Goal: Transaction & Acquisition: Book appointment/travel/reservation

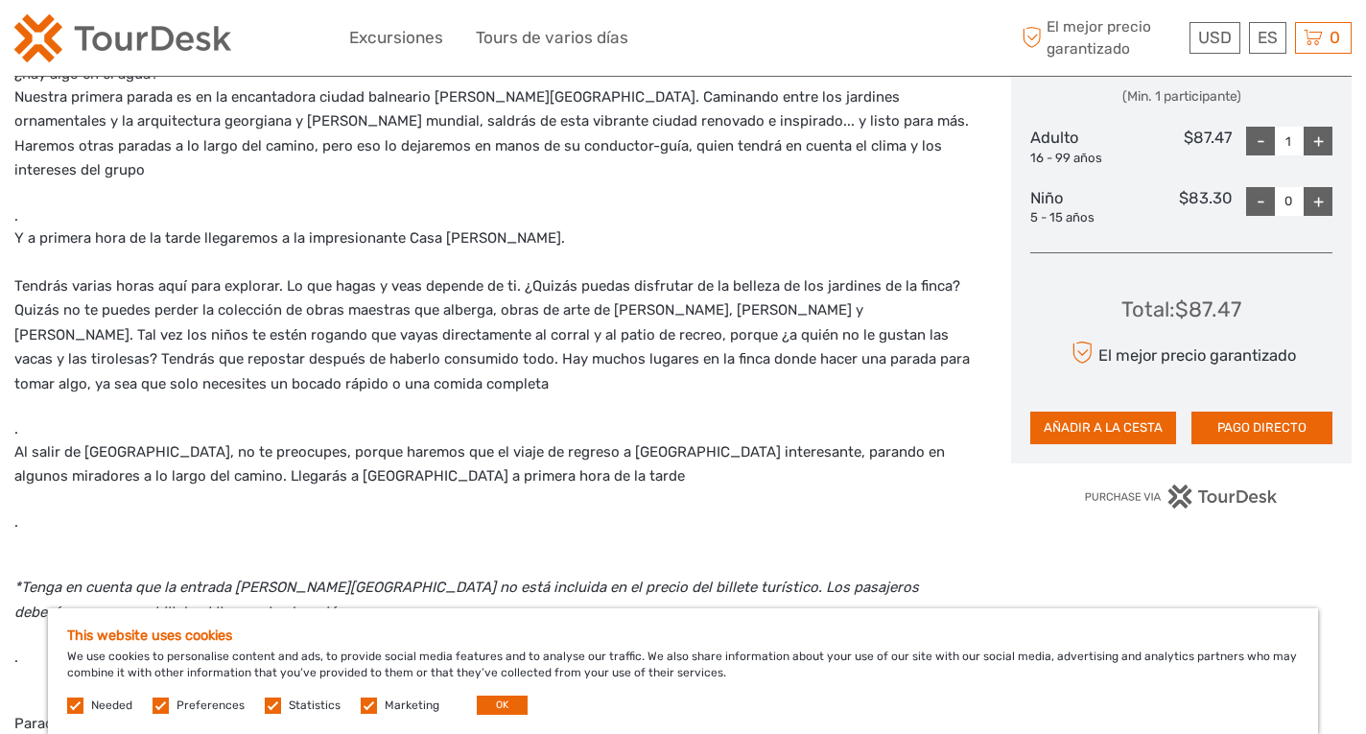
scroll to position [972, 0]
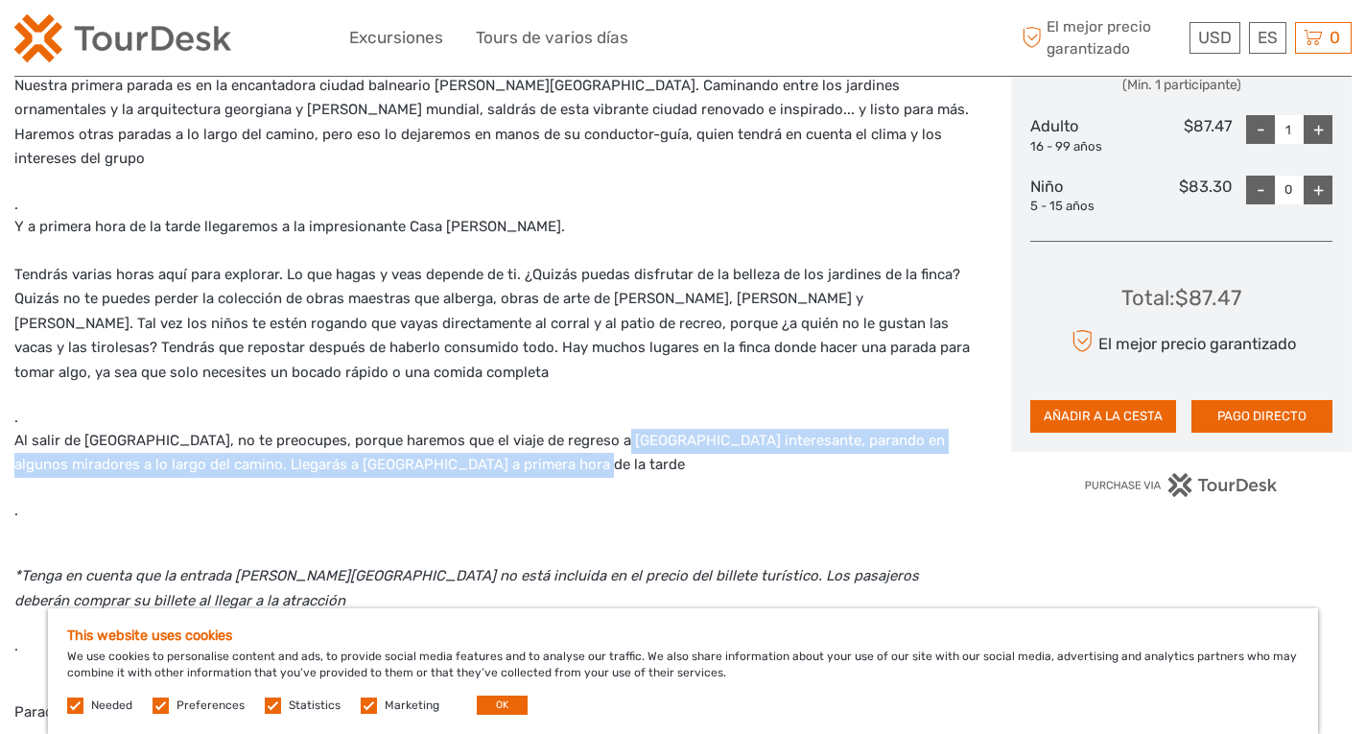
drag, startPoint x: 612, startPoint y: 367, endPoint x: 637, endPoint y: 403, distance: 44.2
click at [637, 429] on p "Al salir de [GEOGRAPHIC_DATA], no te preocupes, porque haremos que el viaje de …" at bounding box center [492, 453] width 957 height 49
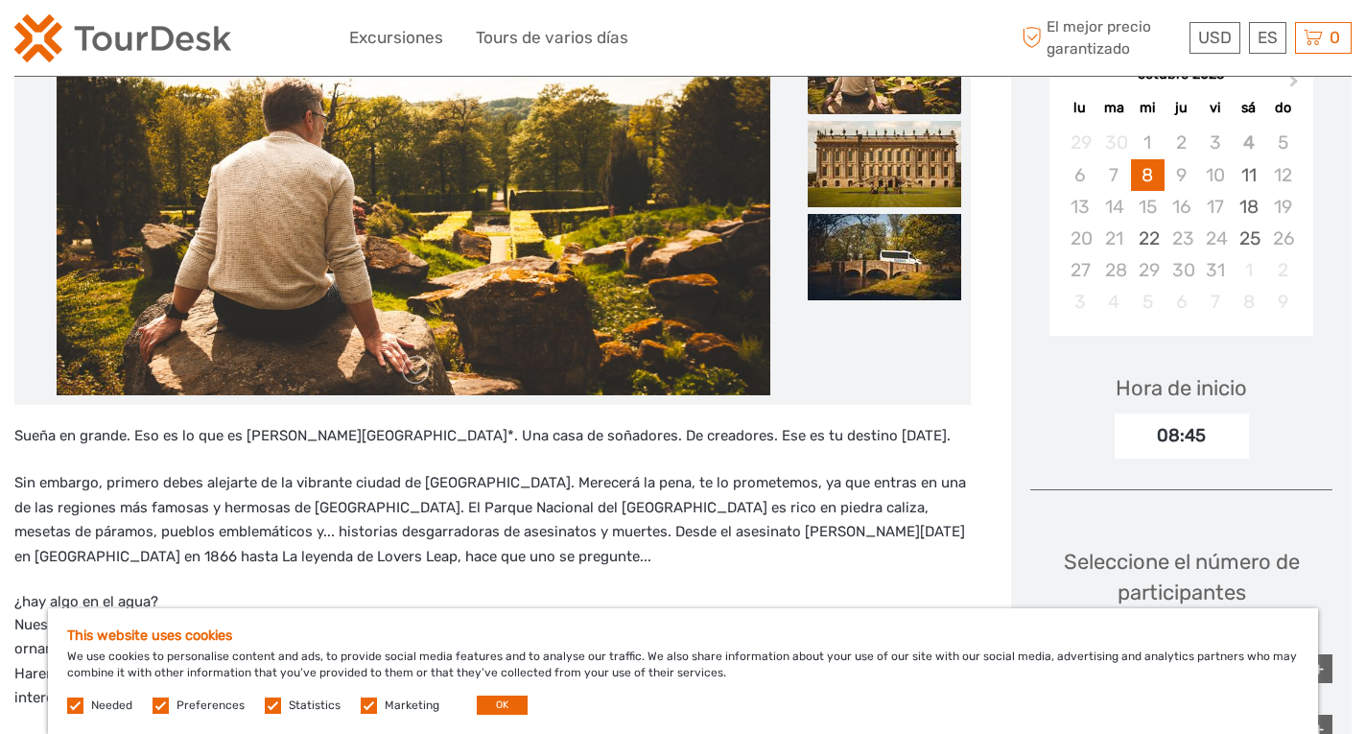
scroll to position [439, 0]
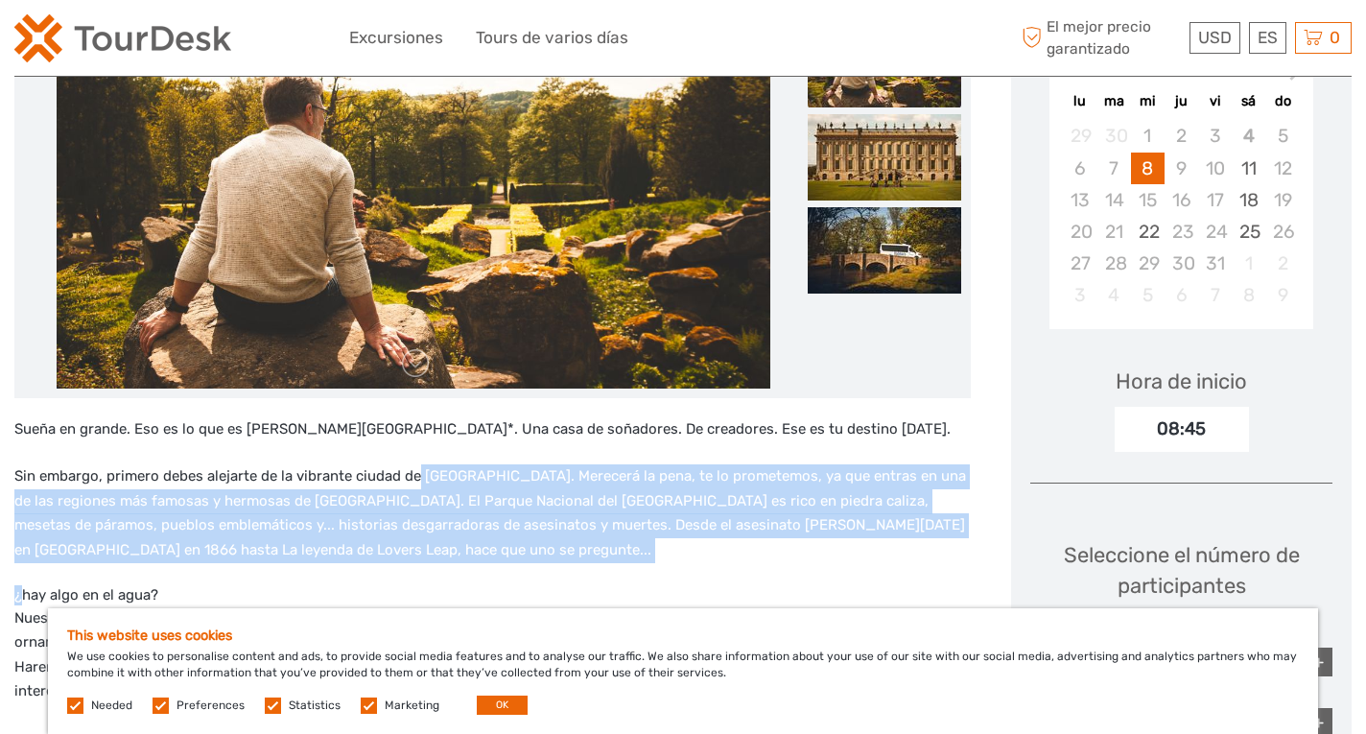
drag, startPoint x: 420, startPoint y: 442, endPoint x: 478, endPoint y: 534, distance: 108.6
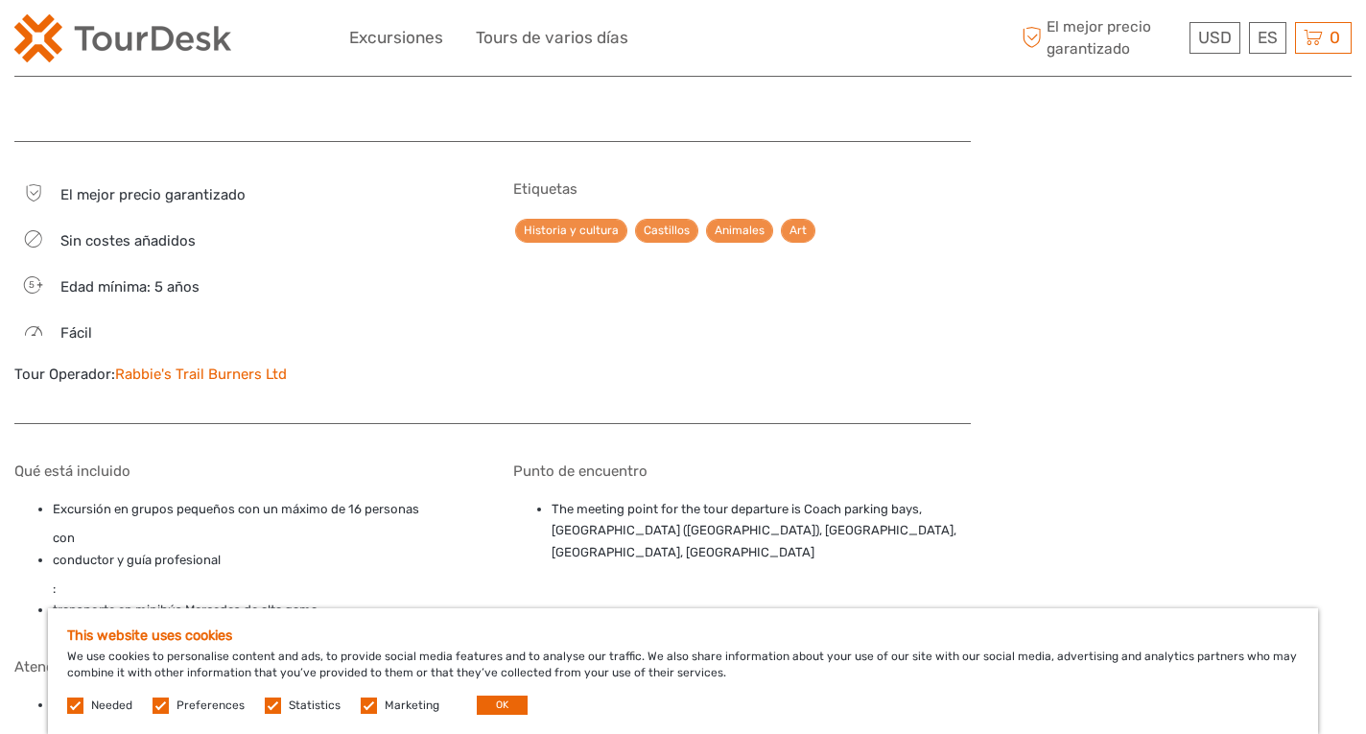
scroll to position [2027, 0]
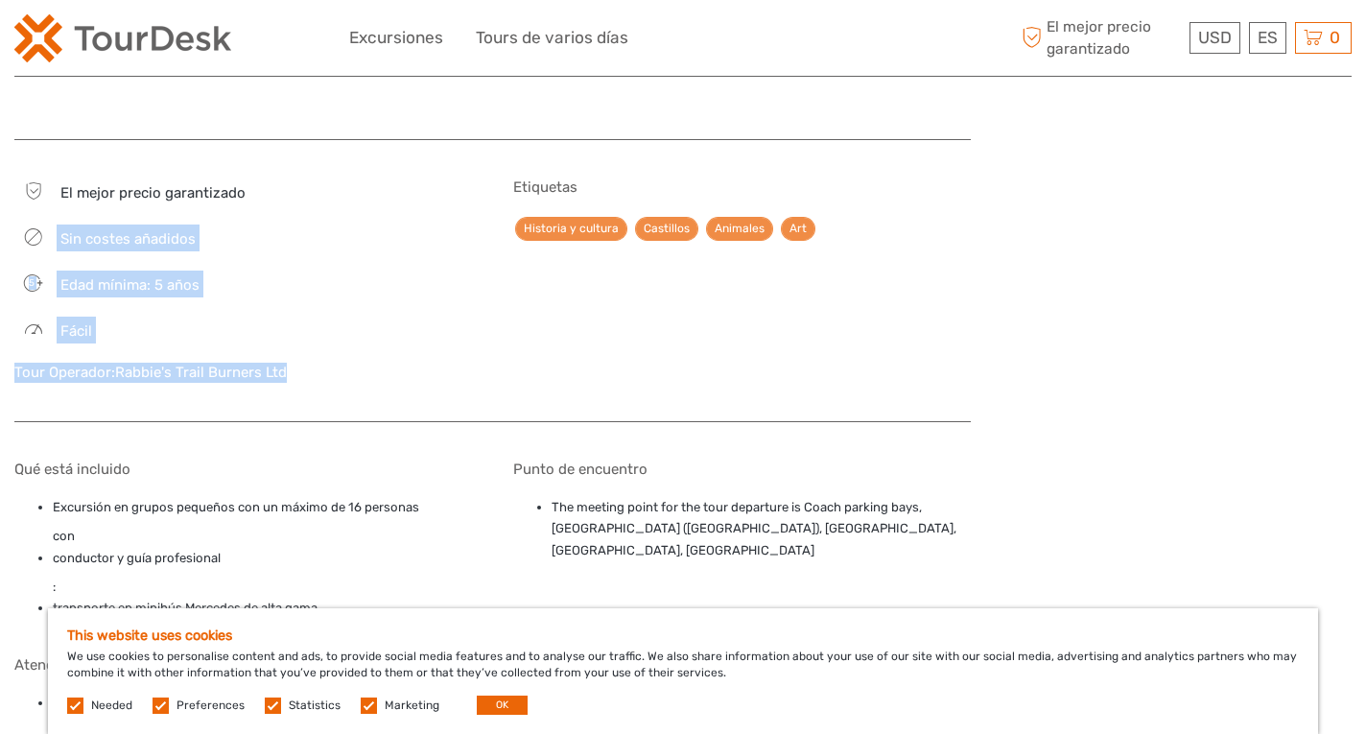
drag, startPoint x: 155, startPoint y: 122, endPoint x: 175, endPoint y: 308, distance: 187.1
click at [176, 308] on div "El mejor precio garantizado Sin costes añadidos 5 Edad mínima: 5 años Fácil Tou…" at bounding box center [243, 290] width 459 height 224
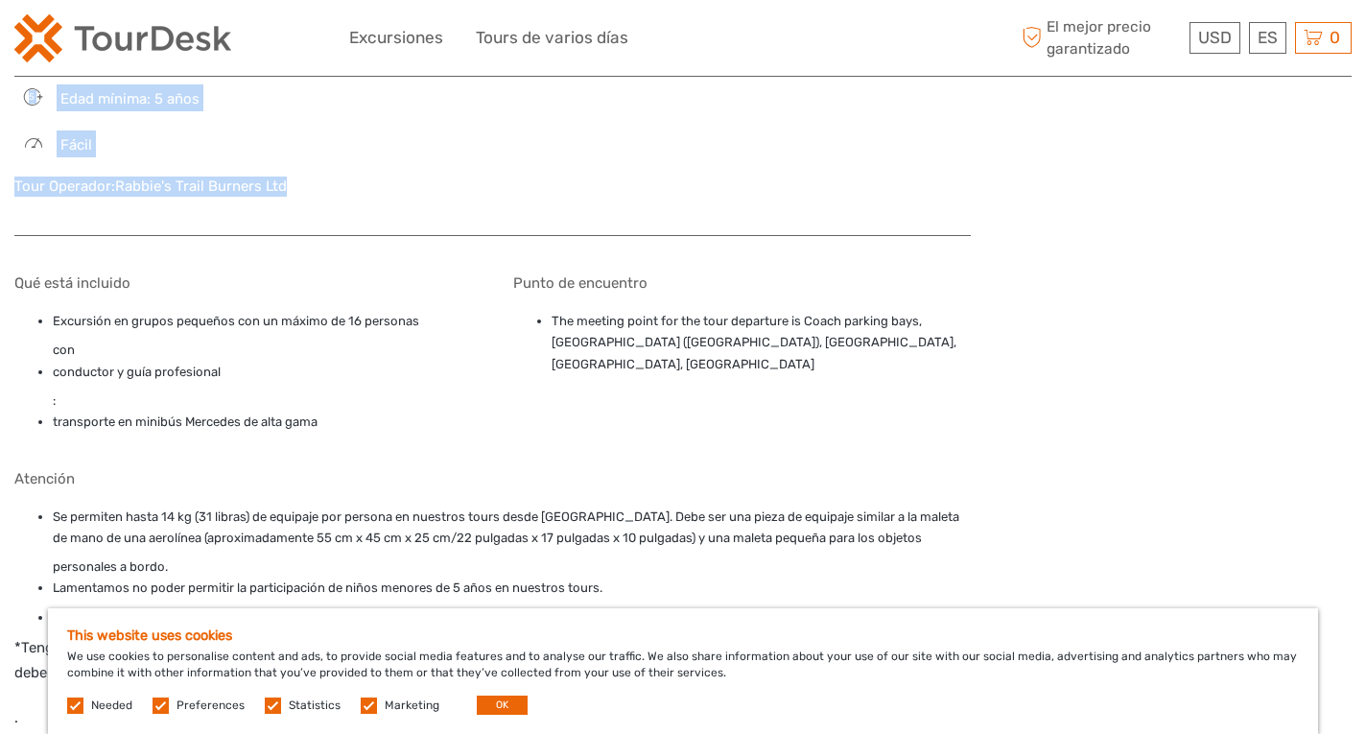
scroll to position [2216, 0]
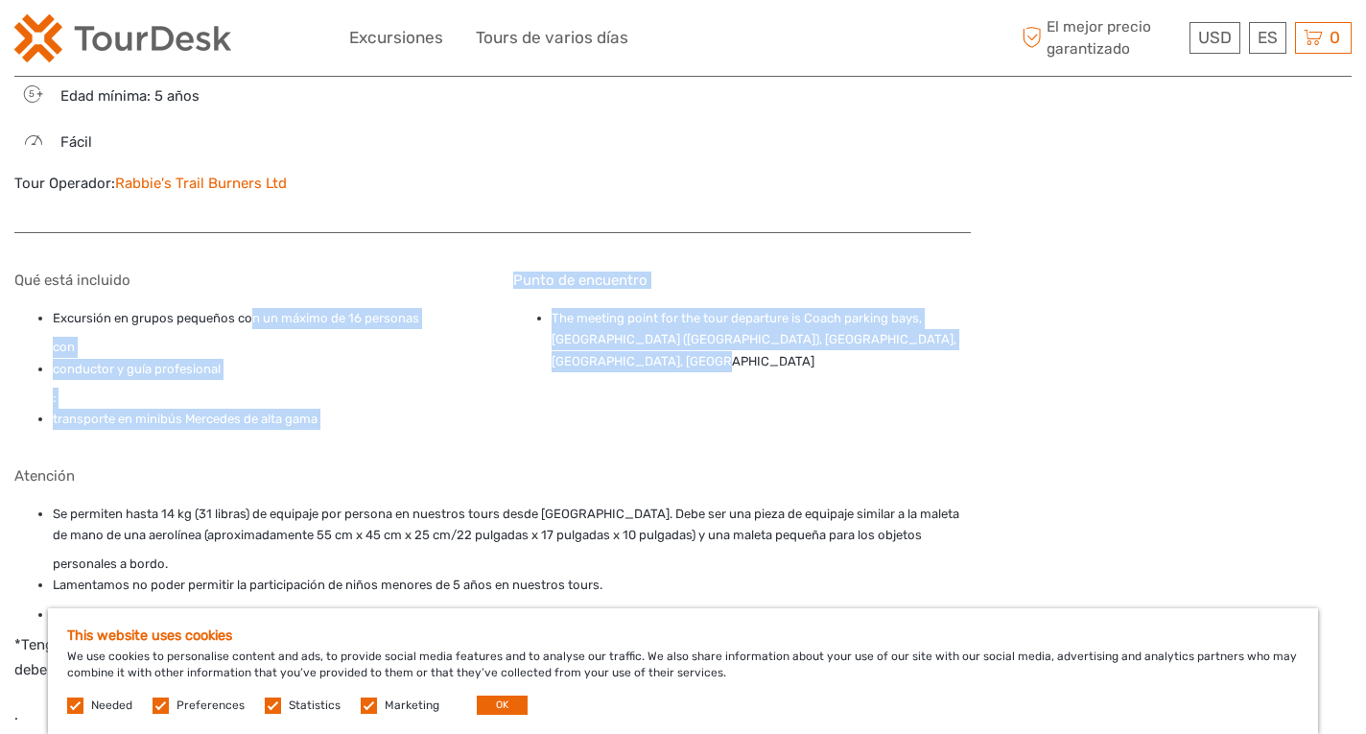
drag, startPoint x: 252, startPoint y: 231, endPoint x: 602, endPoint y: 268, distance: 351.2
click at [602, 268] on div "Qué está incluido Excursión en grupos pequeños con un máximo de 16 personas con…" at bounding box center [492, 708] width 957 height 912
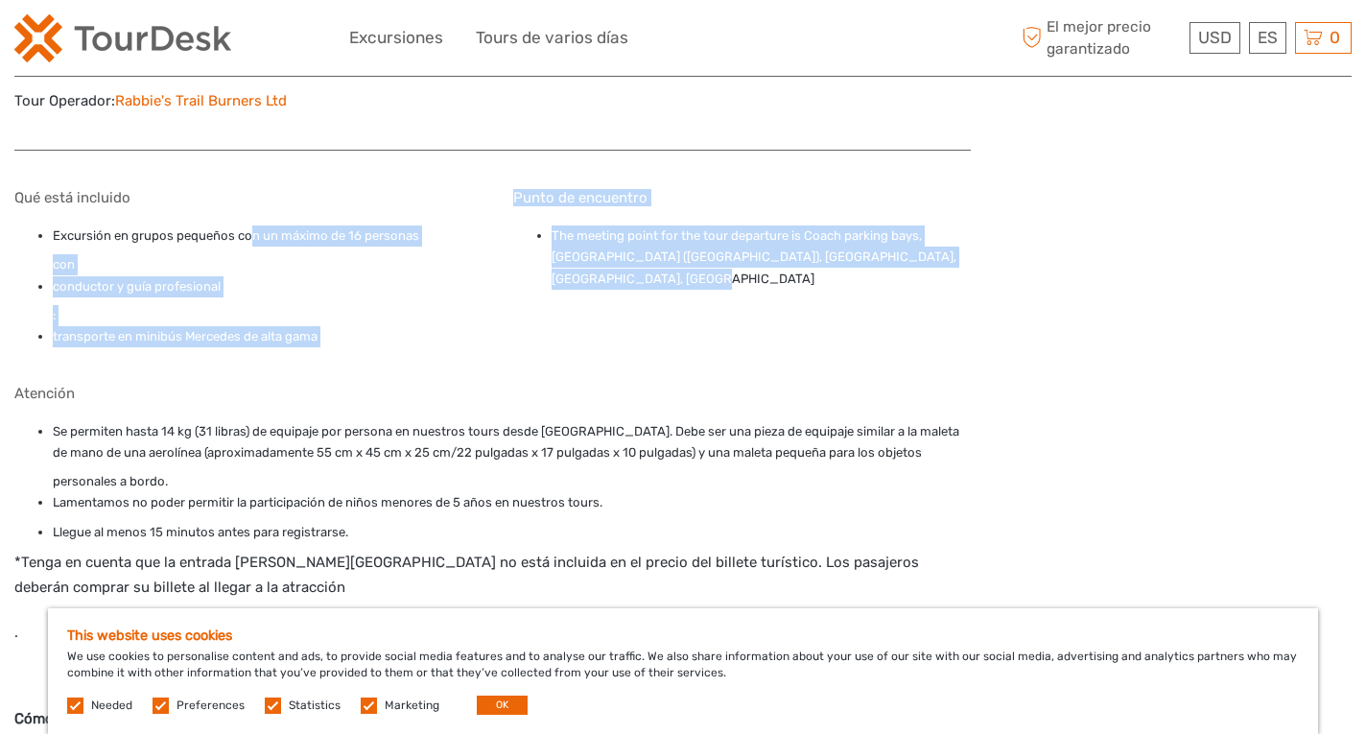
scroll to position [2308, 0]
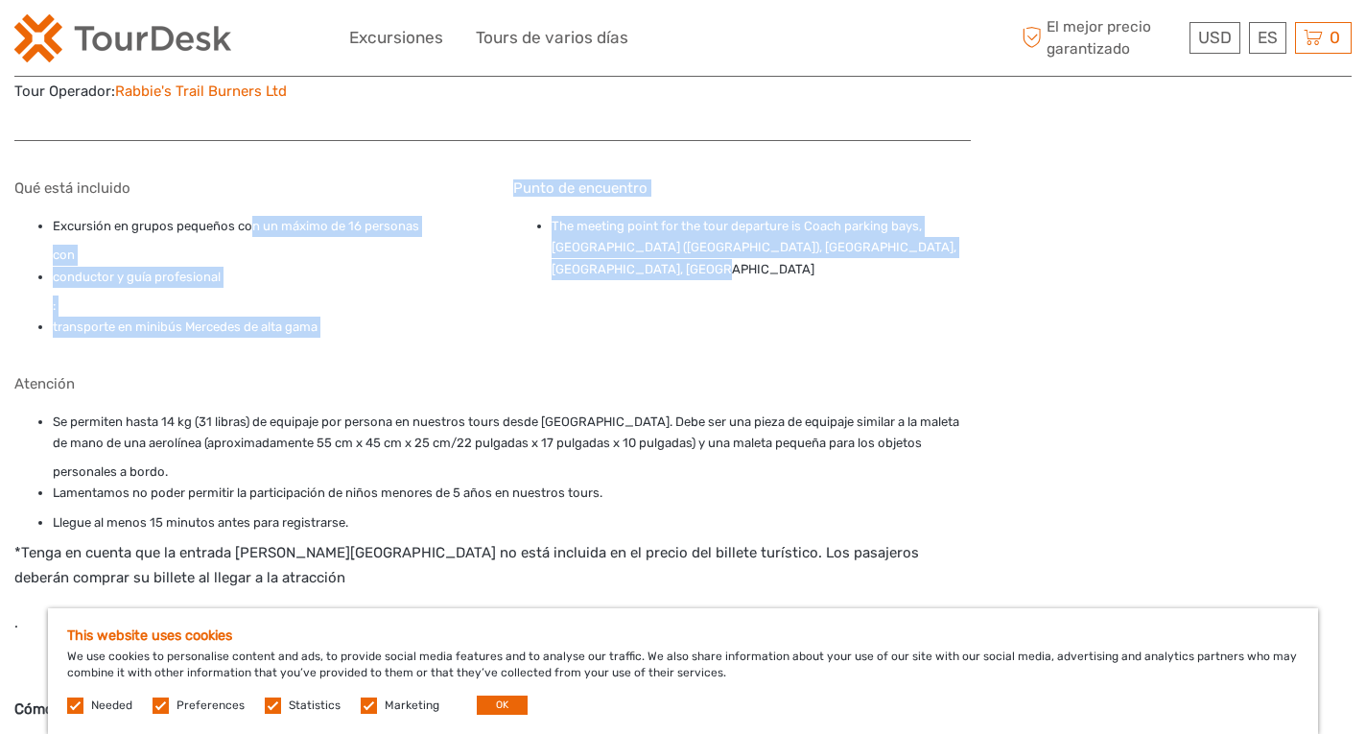
drag, startPoint x: 534, startPoint y: 329, endPoint x: 712, endPoint y: 381, distance: 185.9
click at [715, 412] on ul "Se permiten hasta 14 kg (31 libras) de equipaje por persona en nuestros tours d…" at bounding box center [492, 473] width 957 height 123
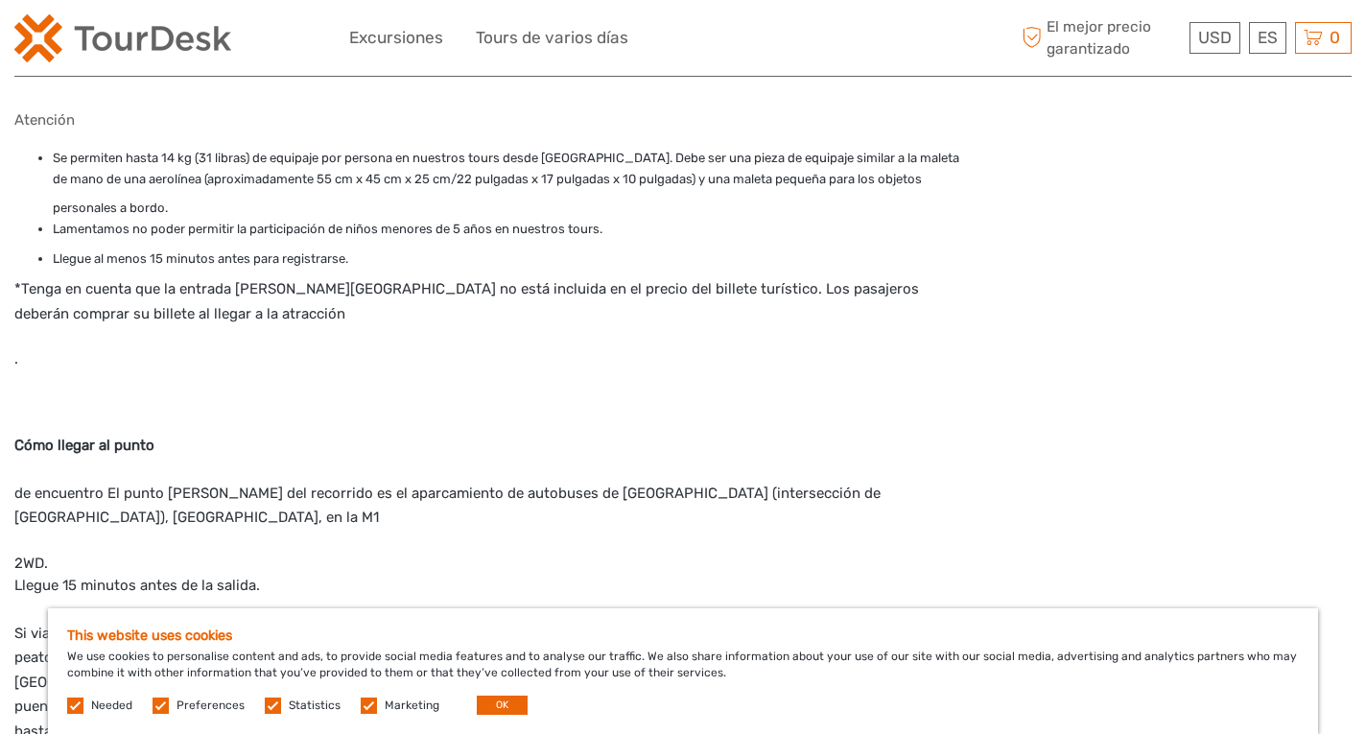
scroll to position [2580, 0]
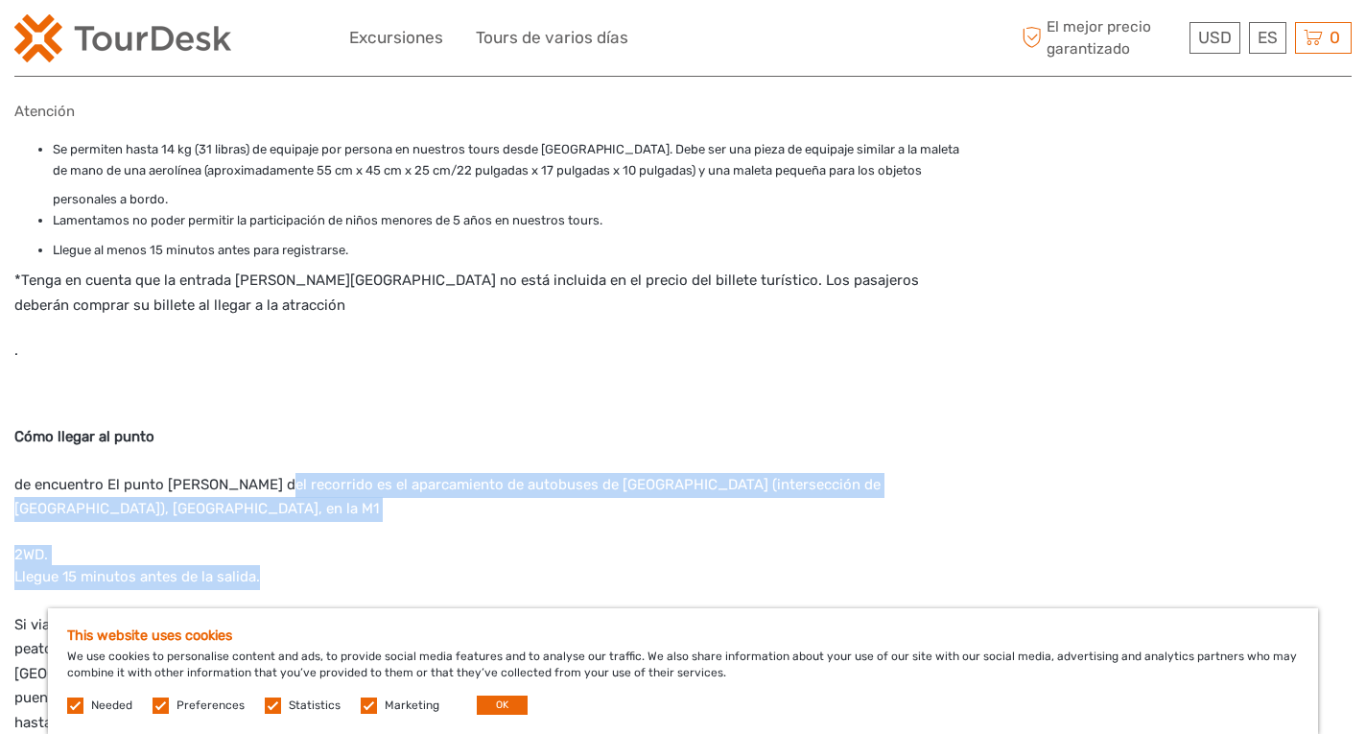
drag, startPoint x: 262, startPoint y: 390, endPoint x: 600, endPoint y: 495, distance: 353.9
click at [600, 495] on div "Atención Se permiten hasta 14 kg (31 libras) de equipaje por persona en nuestro…" at bounding box center [492, 441] width 957 height 677
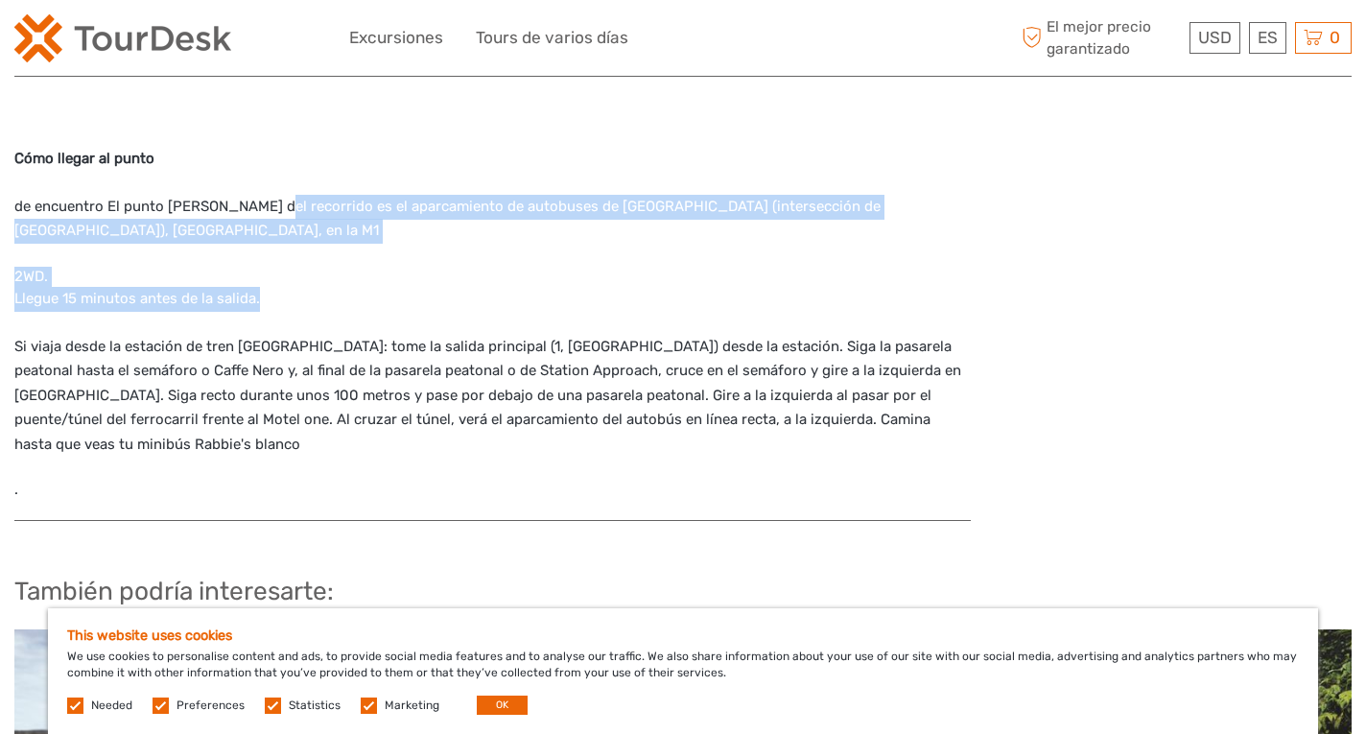
scroll to position [2862, 0]
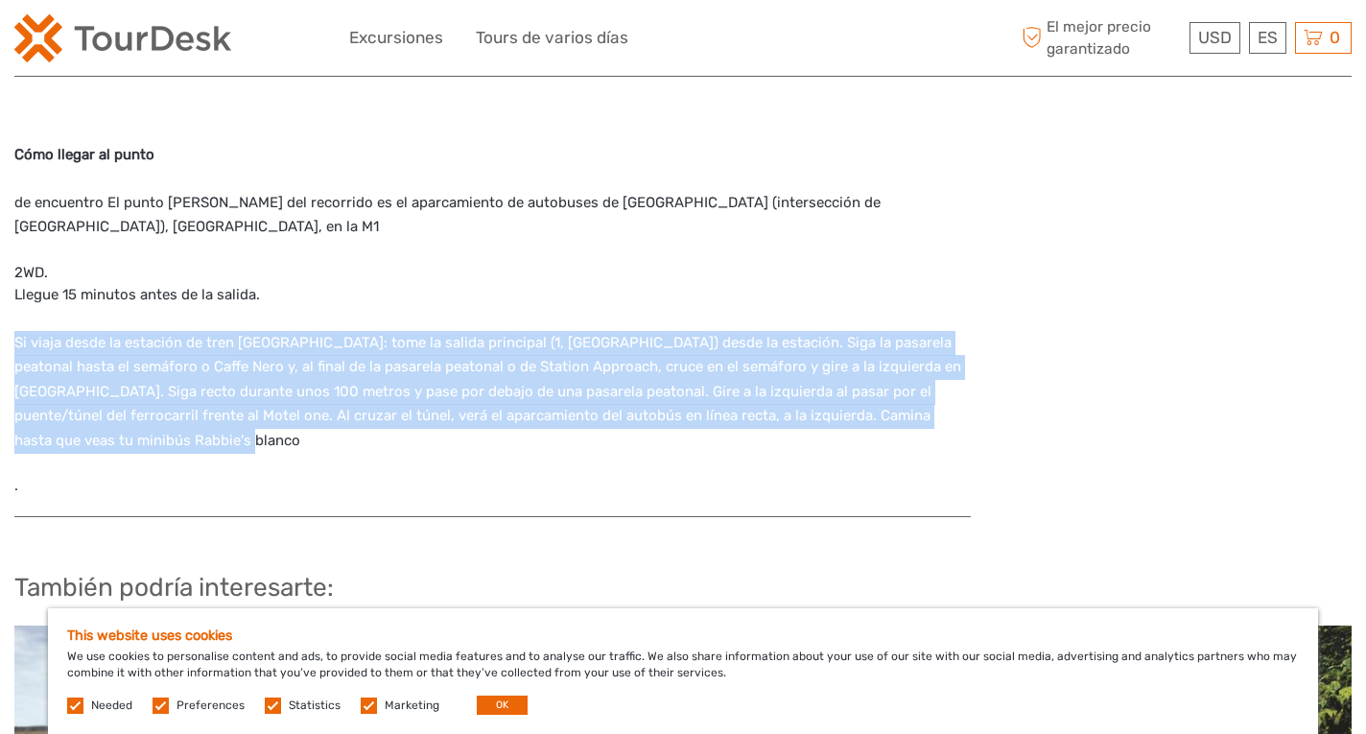
drag, startPoint x: 415, startPoint y: 231, endPoint x: 493, endPoint y: 368, distance: 157.7
click at [493, 364] on div "Atención Se permiten hasta 14 kg (31 libras) de equipaje por persona en nuestro…" at bounding box center [492, 159] width 957 height 677
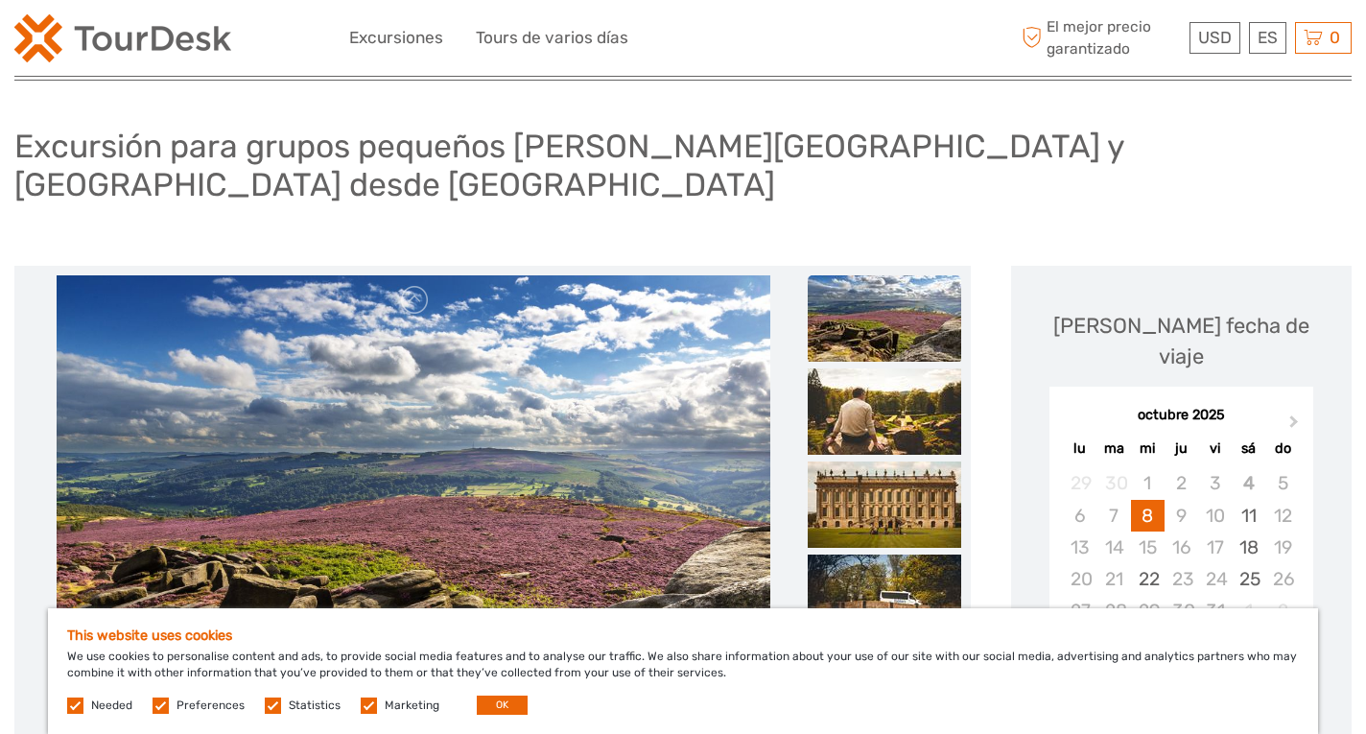
scroll to position [66, 0]
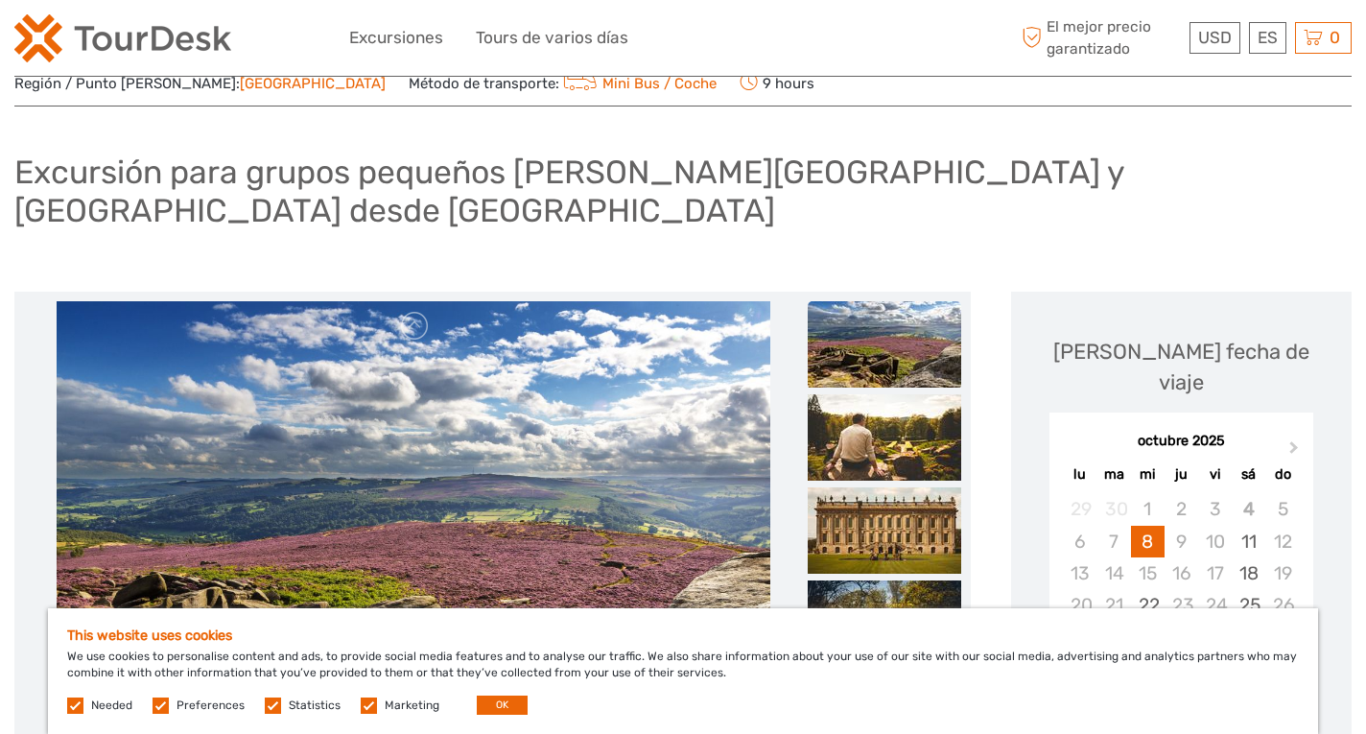
click at [857, 305] on img at bounding box center [885, 344] width 154 height 86
click at [891, 436] on img at bounding box center [885, 437] width 154 height 86
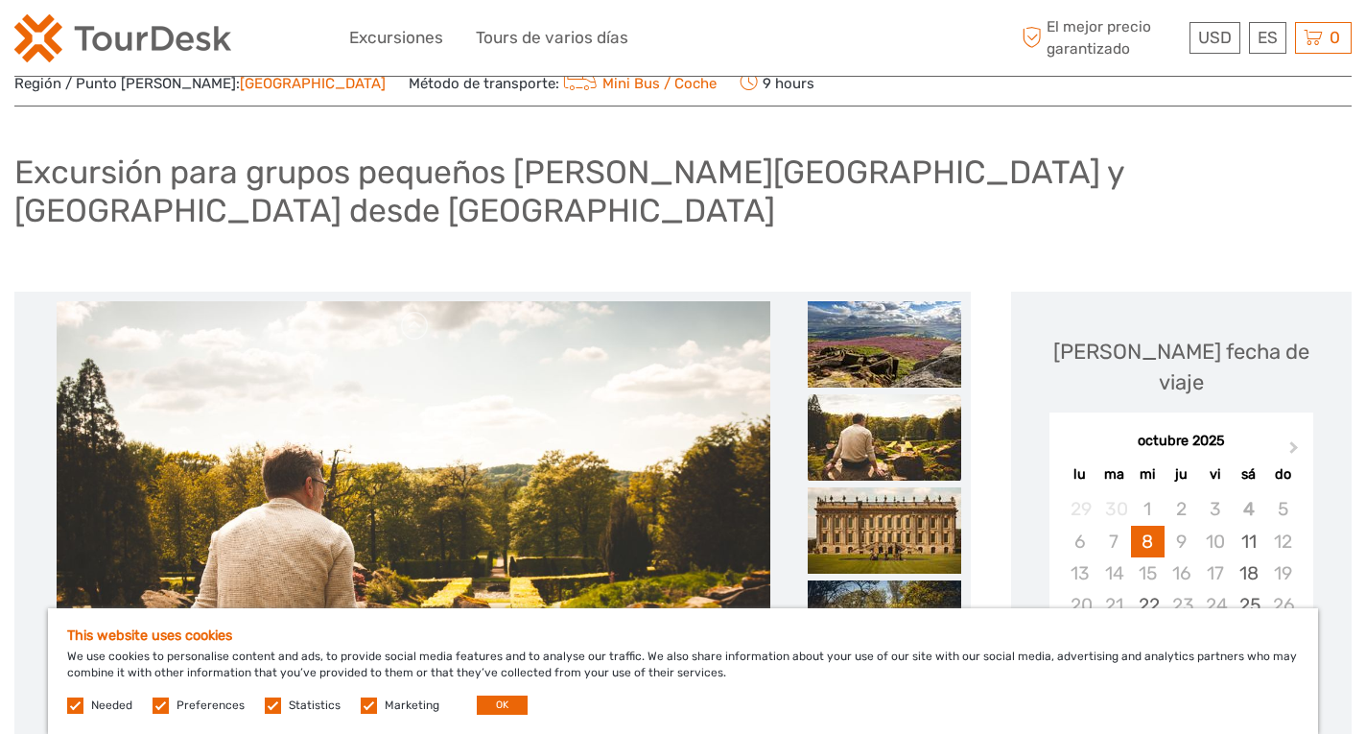
scroll to position [89, 0]
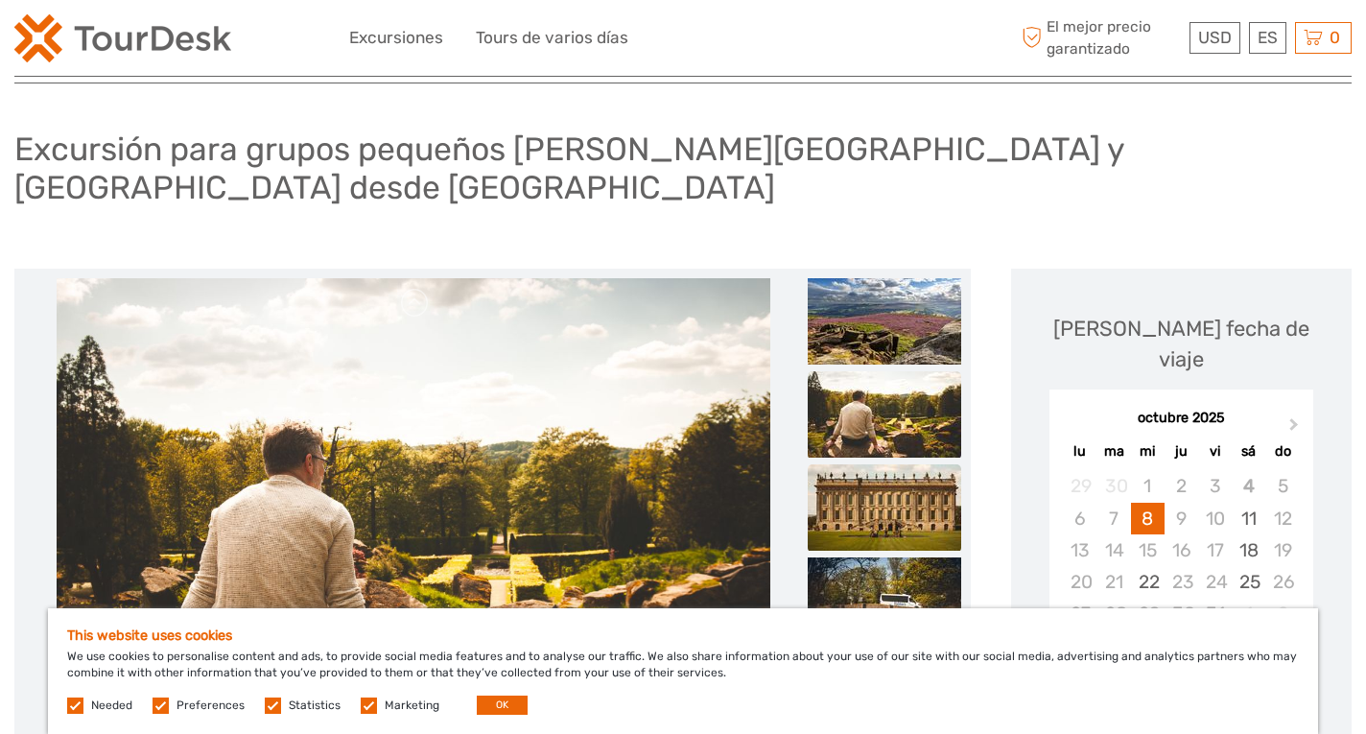
click at [901, 479] on img at bounding box center [885, 507] width 154 height 86
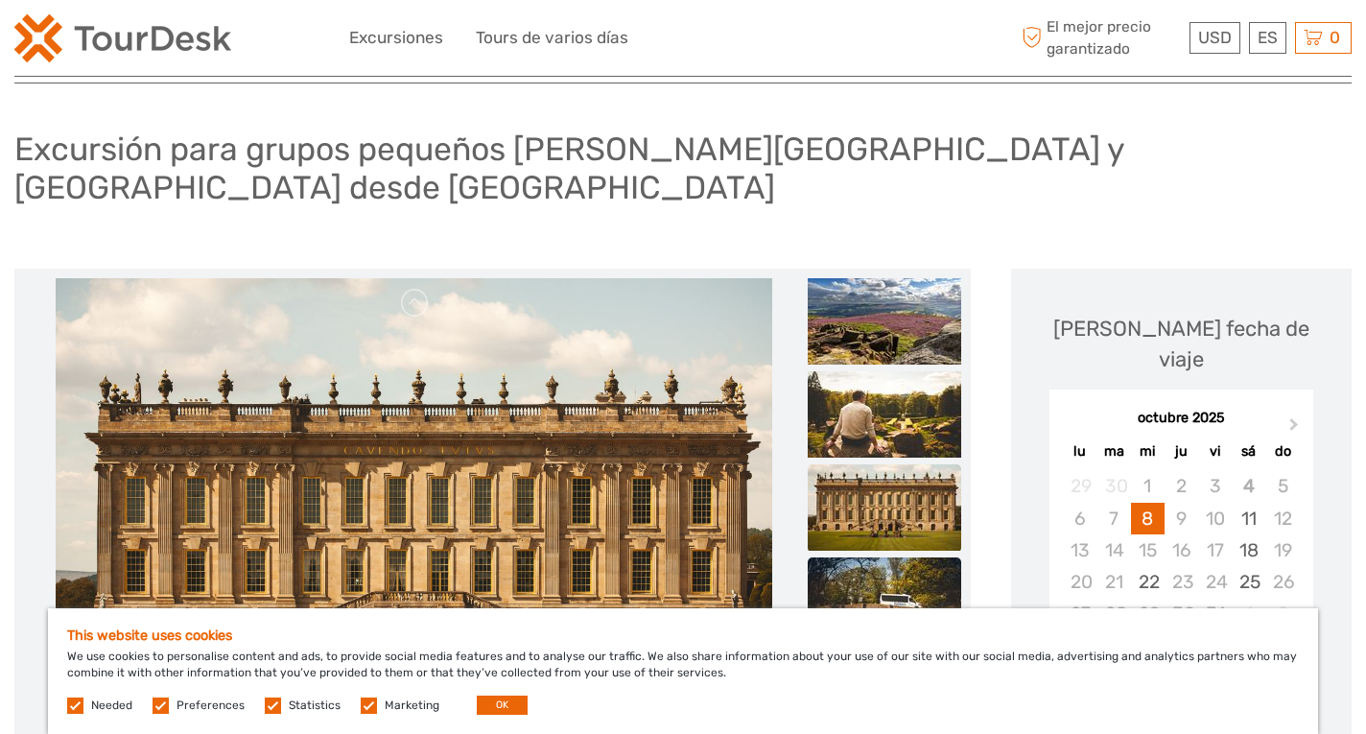
click at [928, 558] on img at bounding box center [885, 601] width 154 height 86
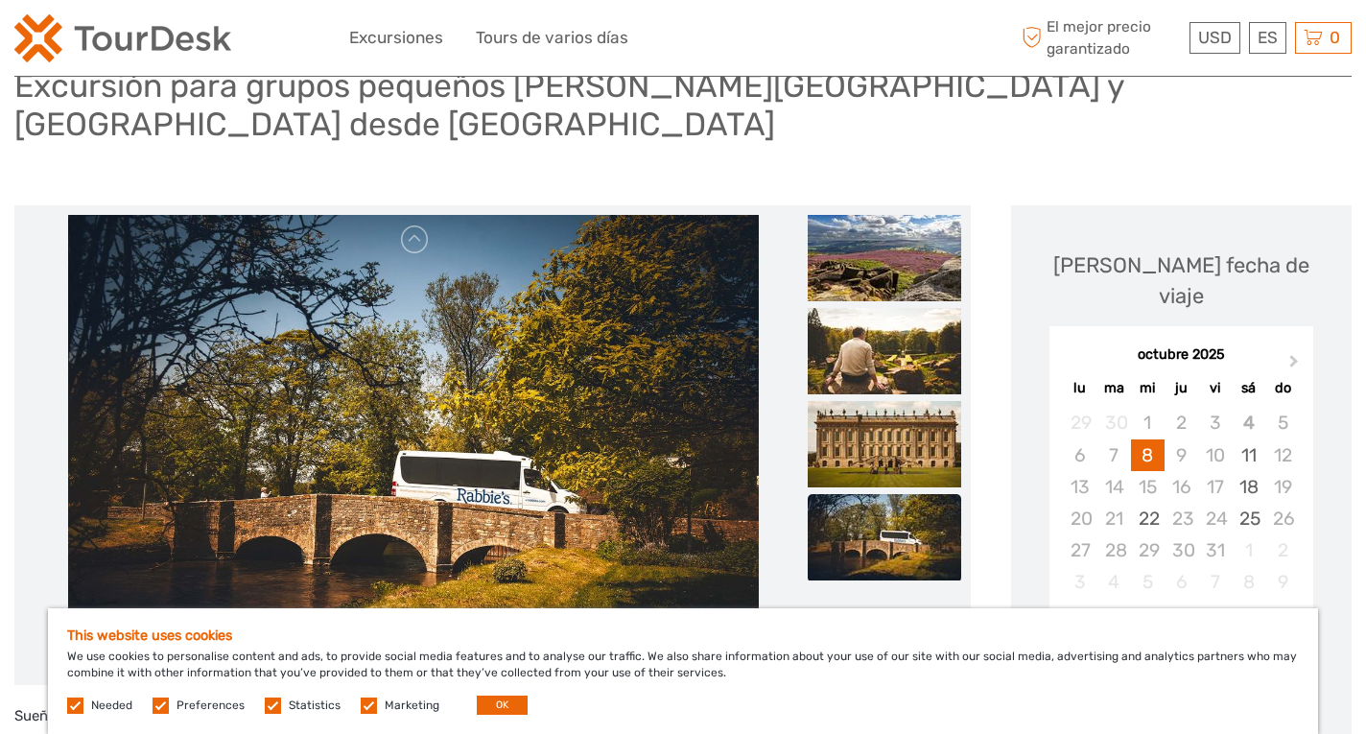
scroll to position [153, 0]
